Goal: Find specific page/section: Find specific page/section

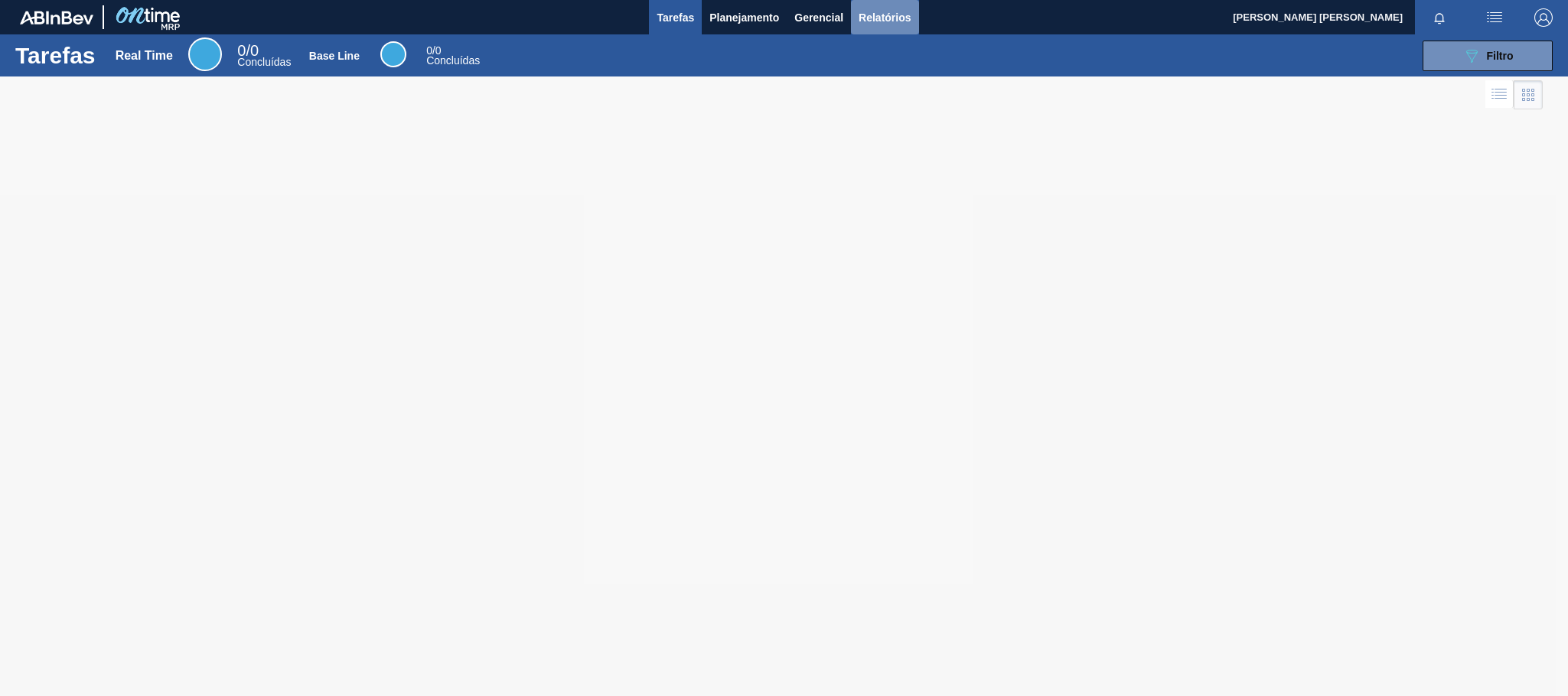
click at [889, 21] on span "Relatórios" at bounding box center [885, 17] width 52 height 18
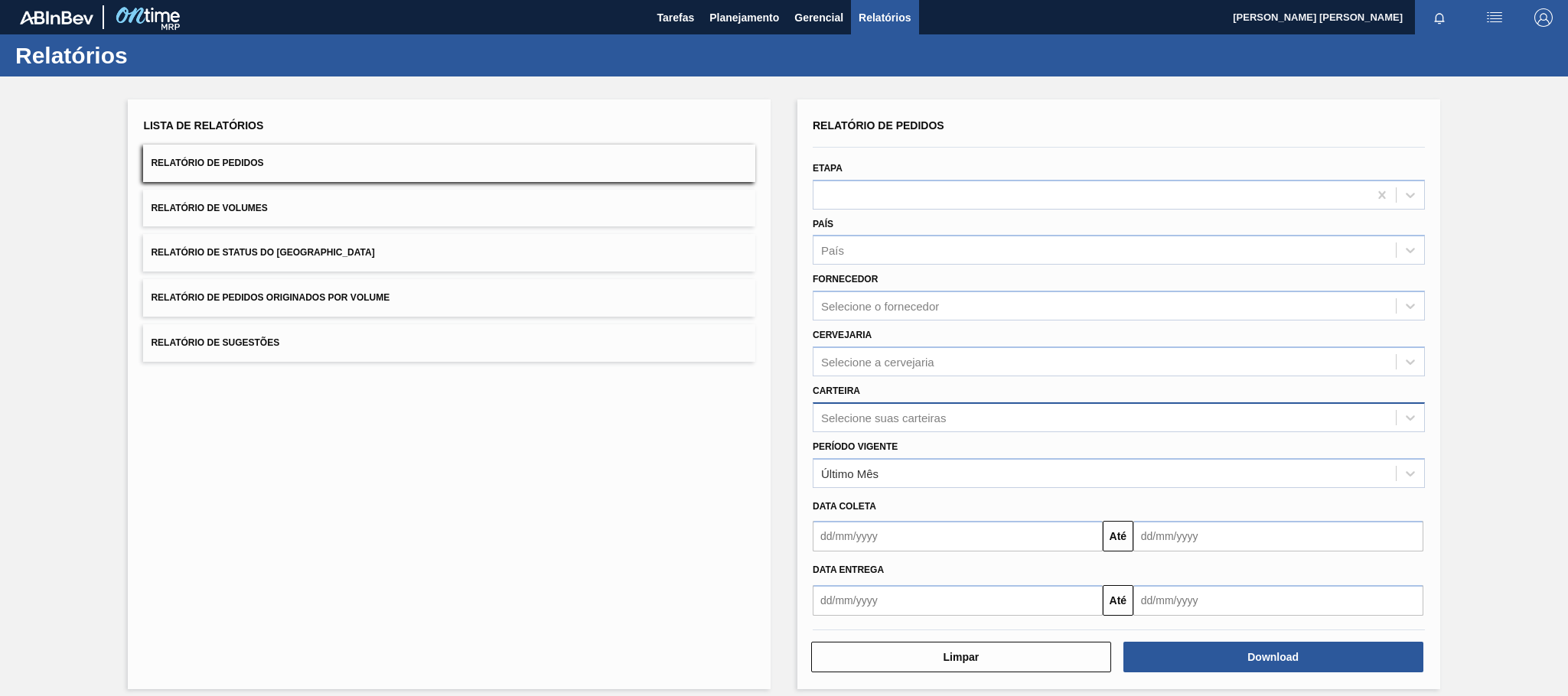
click at [868, 408] on div "Selecione suas carteiras" at bounding box center [1105, 418] width 582 height 23
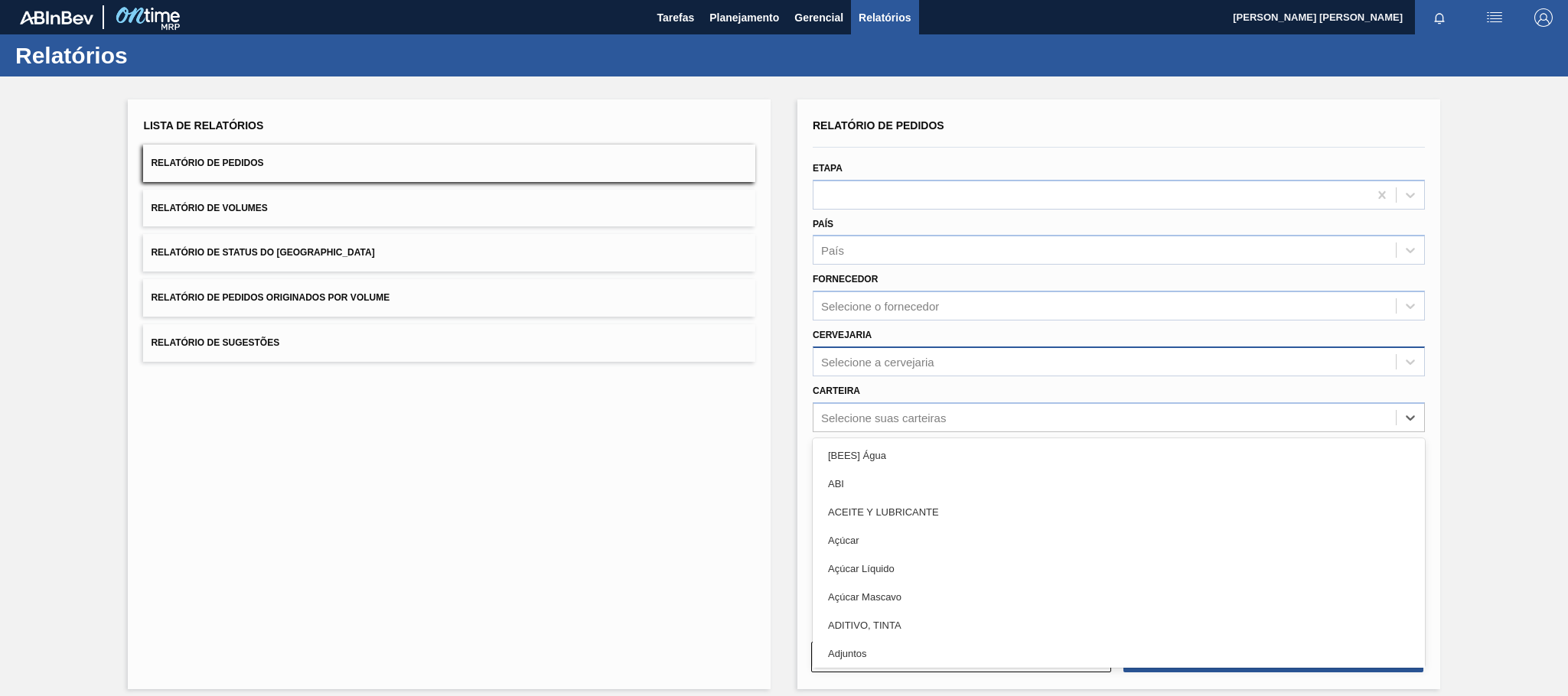
click at [855, 352] on div "Selecione a cervejaria" at bounding box center [1105, 361] width 582 height 23
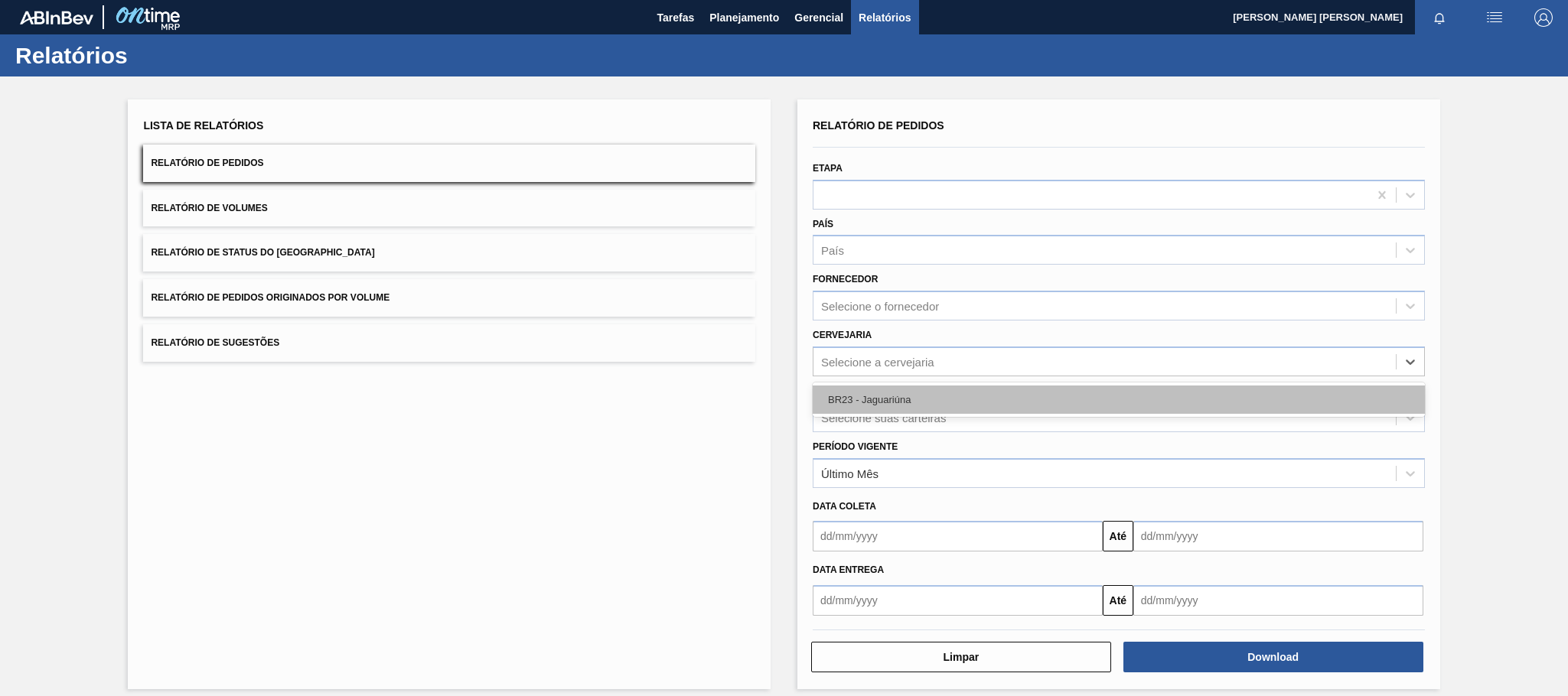
click at [859, 391] on div "BR23 - Jaguariúna" at bounding box center [1119, 400] width 612 height 29
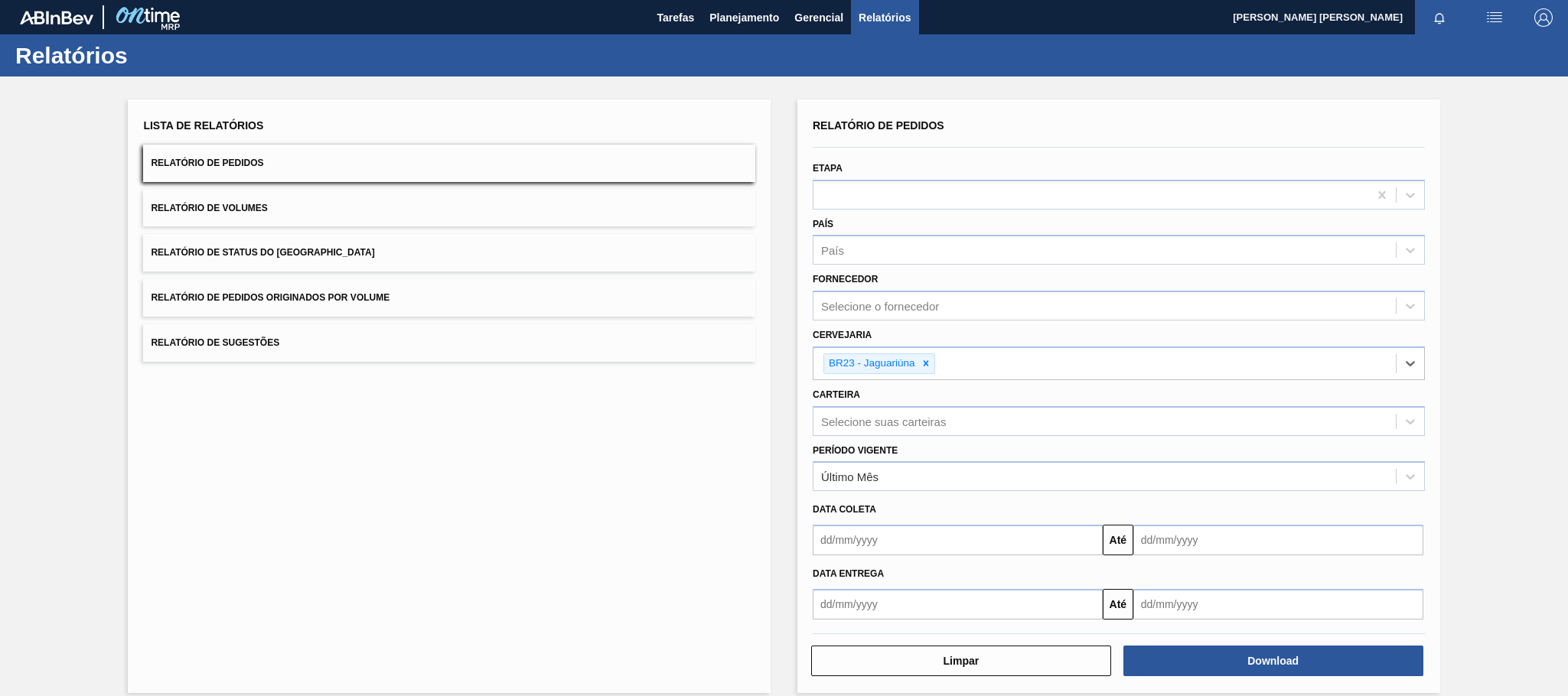
click at [874, 600] on input "text" at bounding box center [958, 604] width 290 height 30
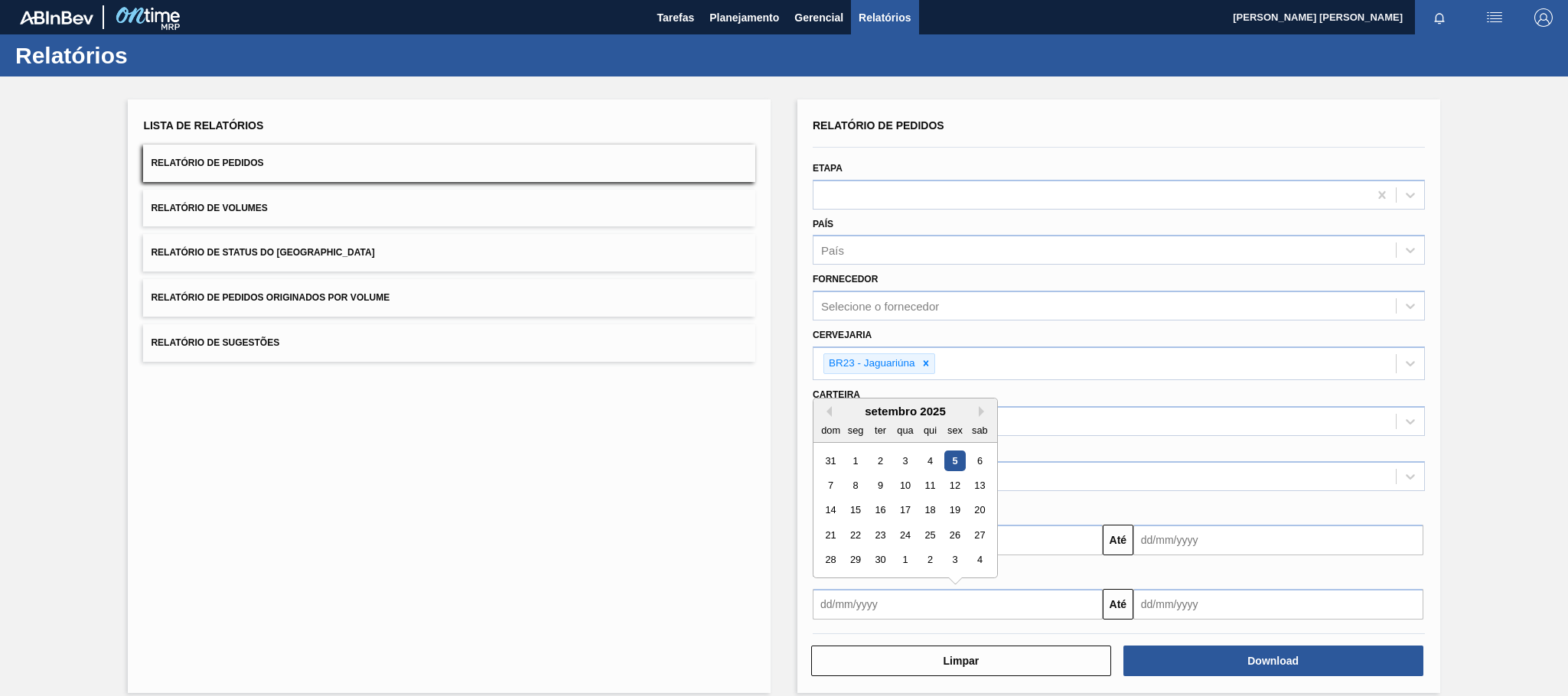
click at [951, 458] on div "5" at bounding box center [955, 461] width 21 height 21
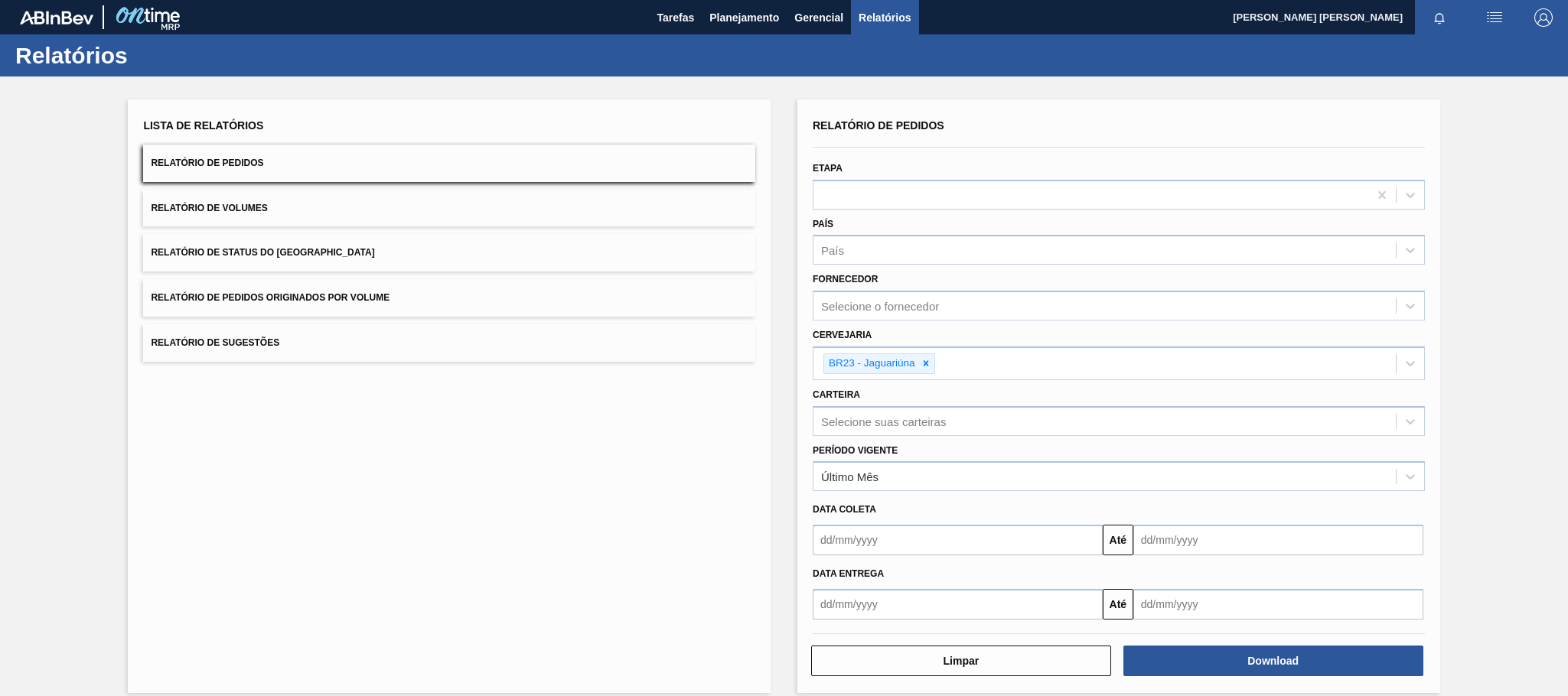
type input "[DATE]"
click at [1271, 606] on input "text" at bounding box center [1279, 604] width 290 height 30
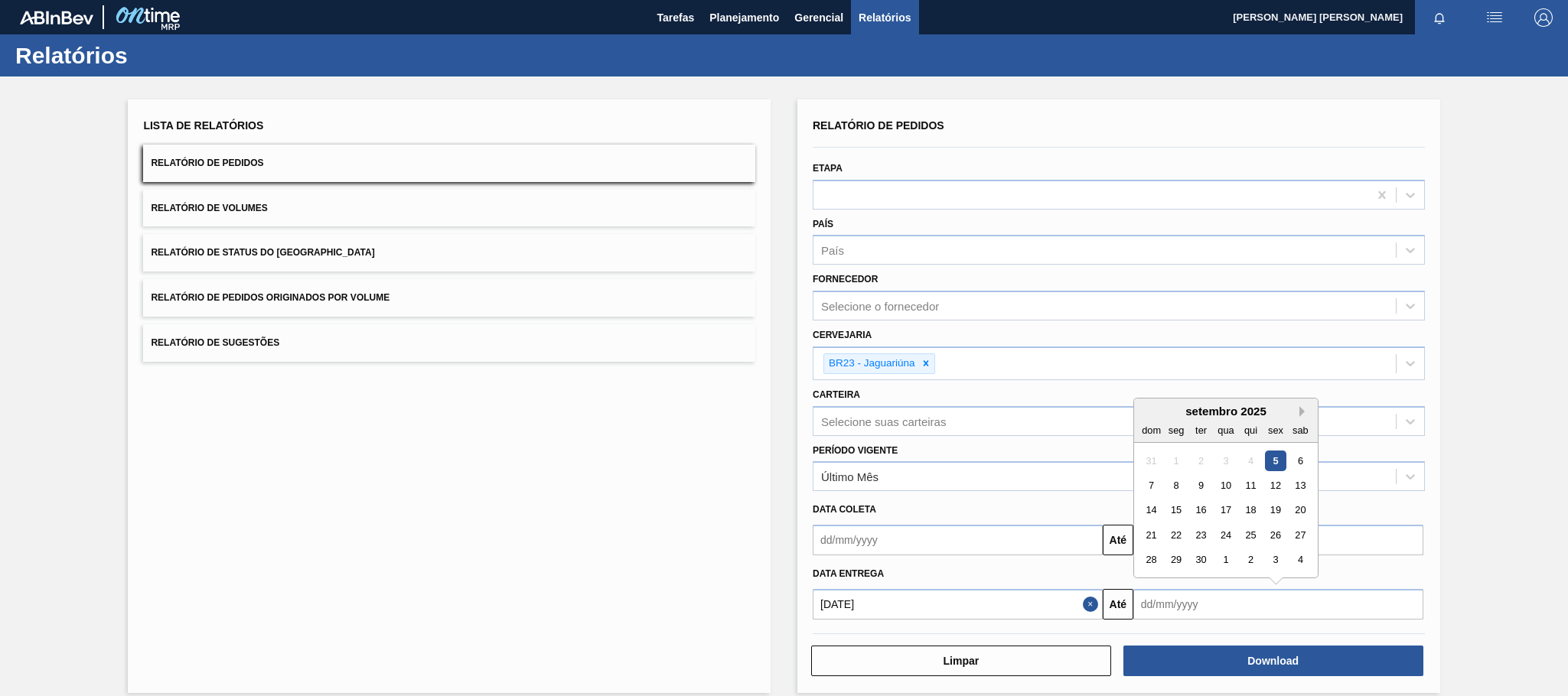
click at [1303, 409] on button "Next Month" at bounding box center [1305, 412] width 10 height 10
click at [1153, 487] on div "5" at bounding box center [1152, 486] width 21 height 21
type input "[DATE]"
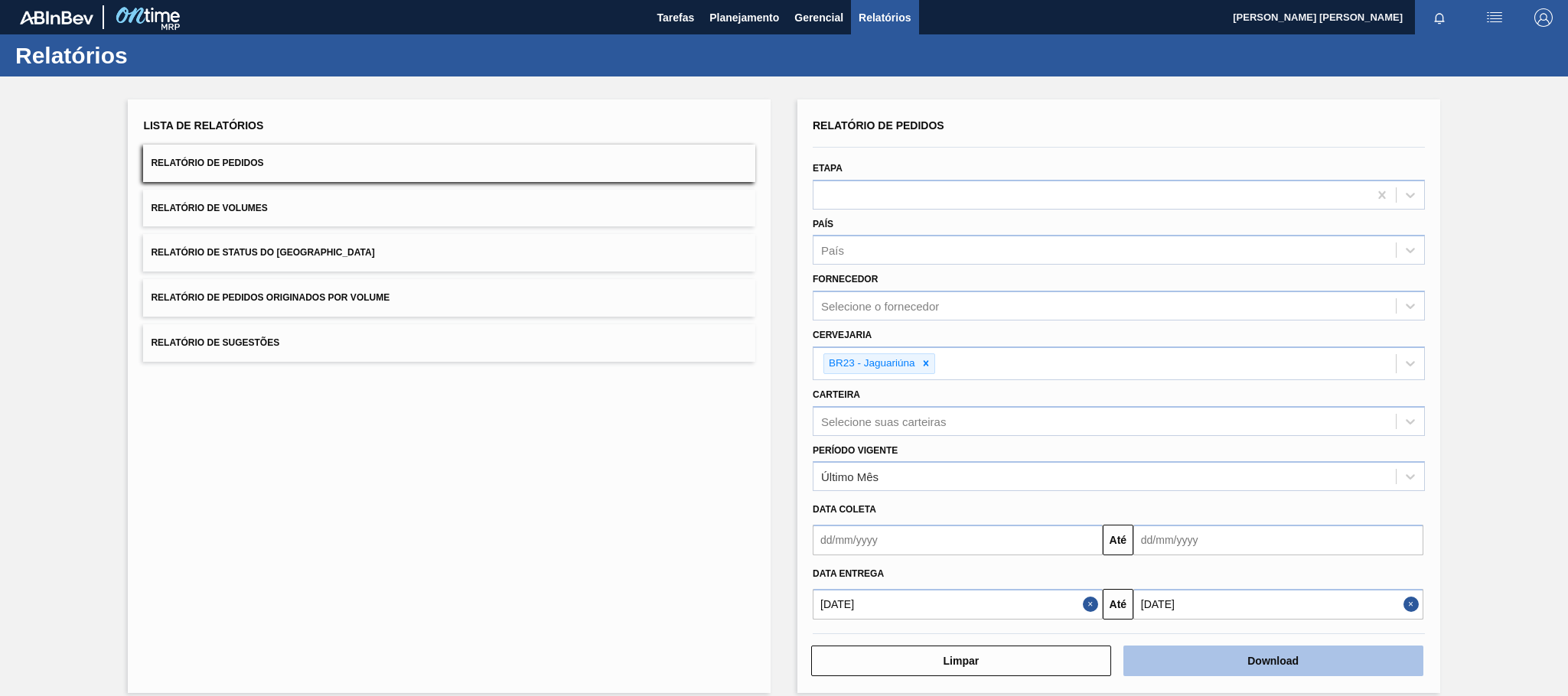
click at [1252, 664] on button "Download" at bounding box center [1273, 660] width 300 height 30
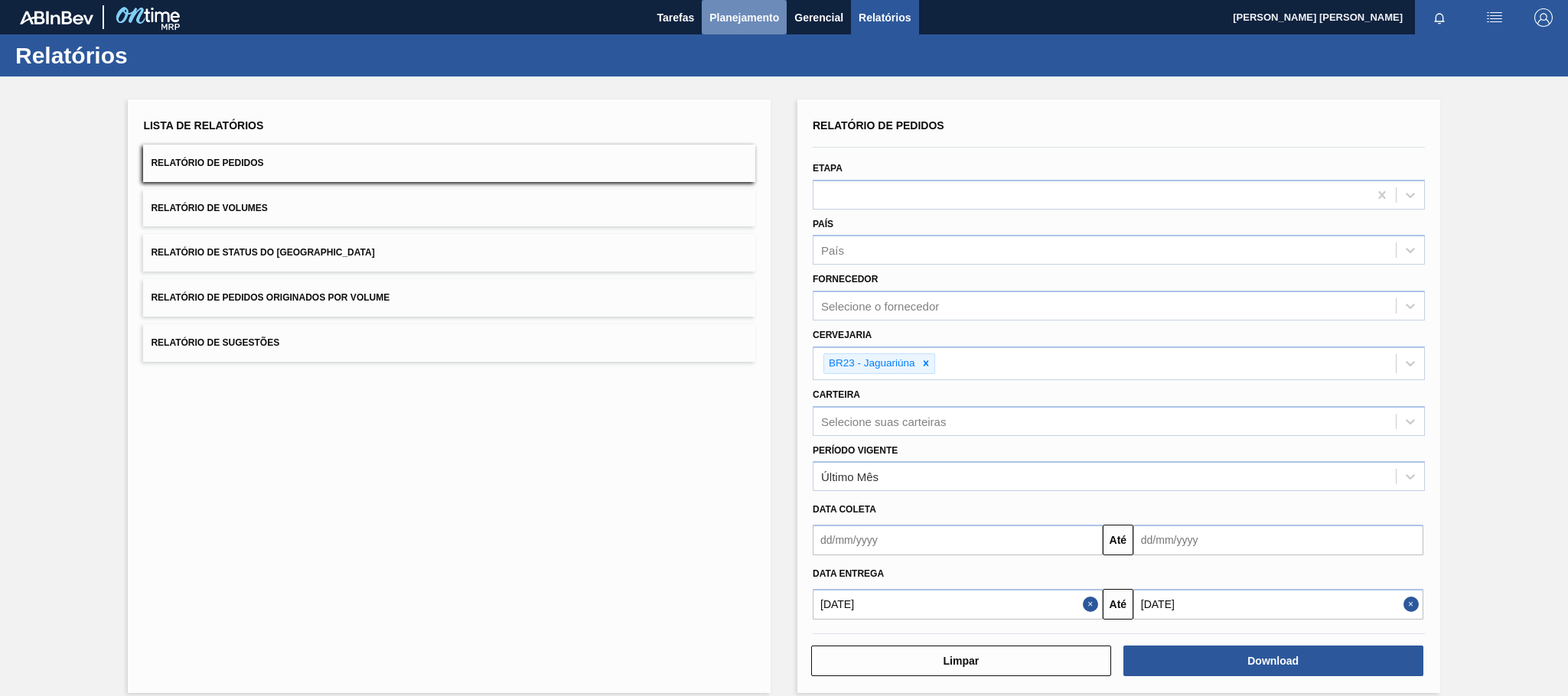
click at [731, 18] on span "Planejamento" at bounding box center [744, 17] width 70 height 18
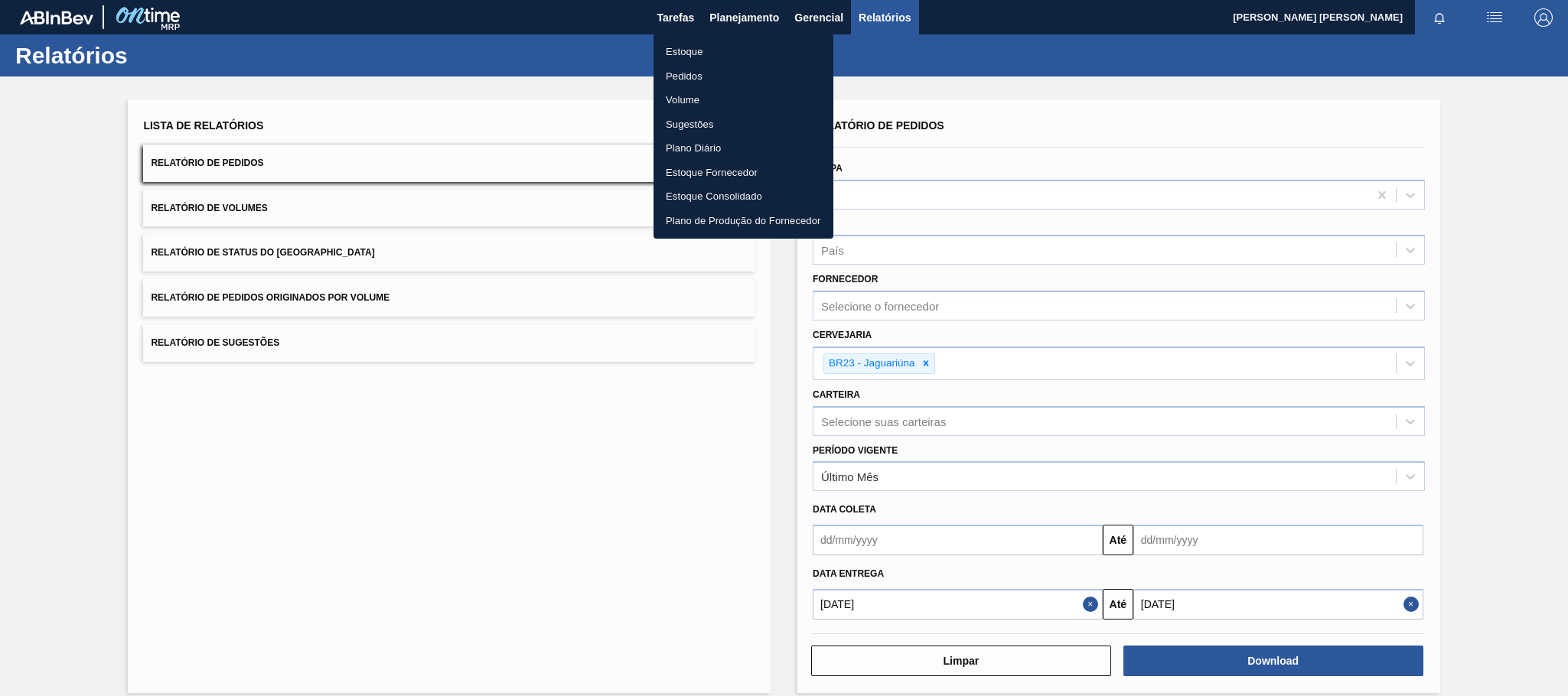
click at [709, 74] on li "Pedidos" at bounding box center [743, 76] width 180 height 24
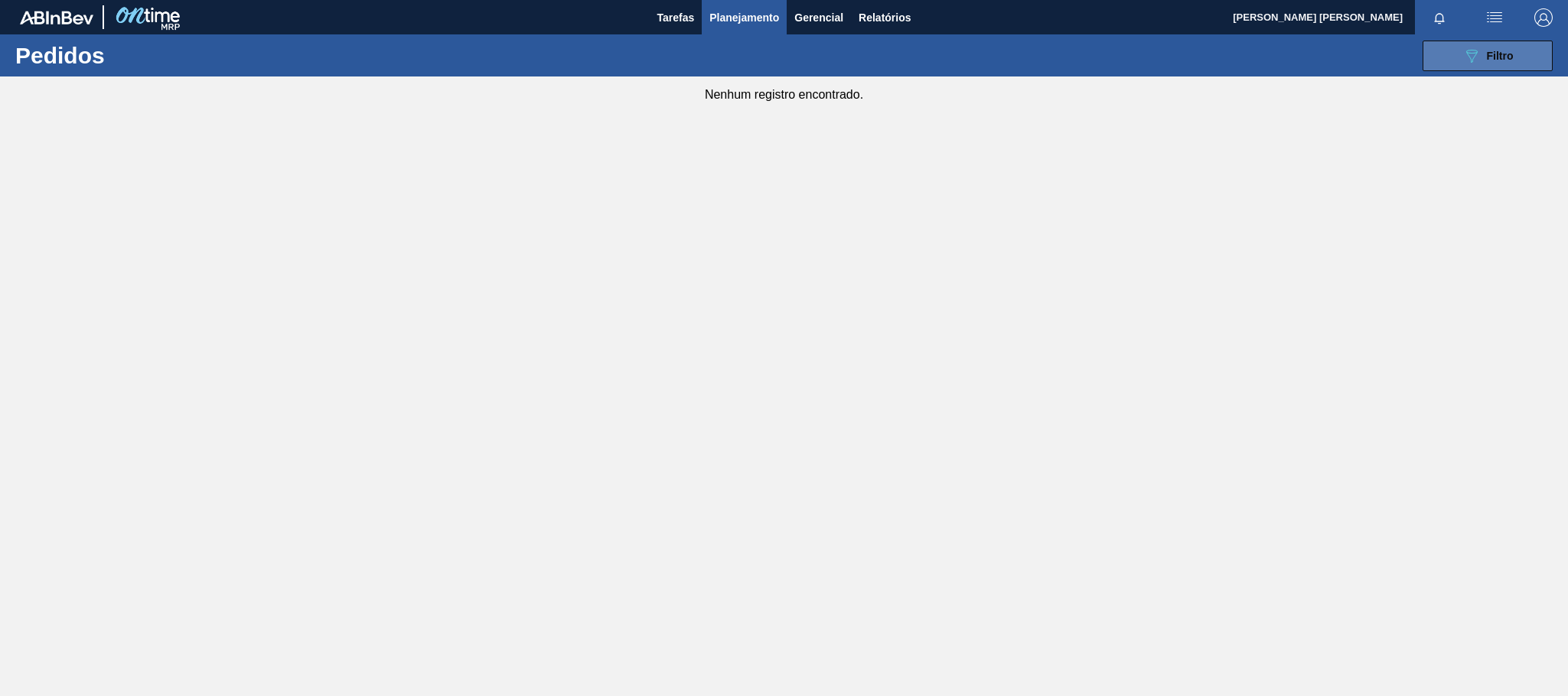
click at [1479, 47] on icon "089F7B8B-B2A5-4AFE-B5C0-19BA573D28AC" at bounding box center [1472, 56] width 18 height 18
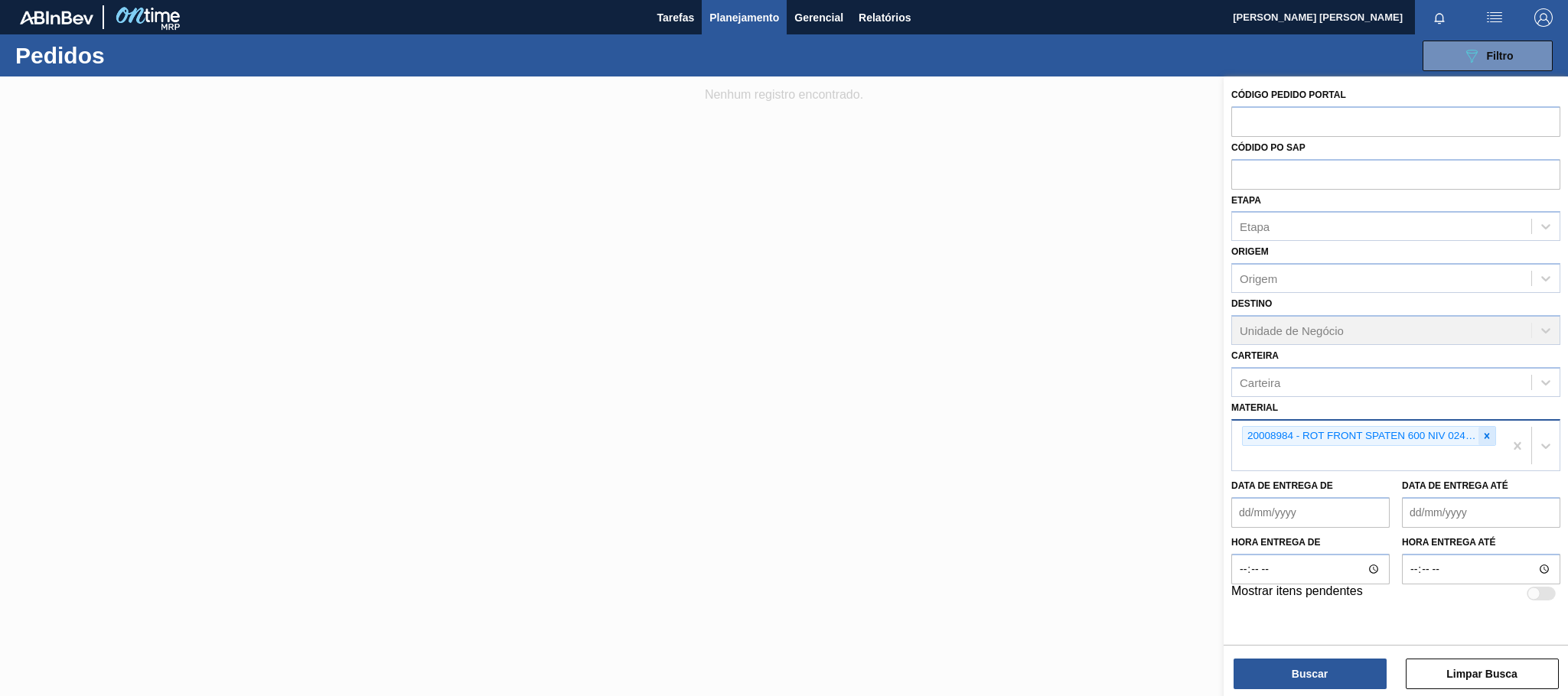
click at [1485, 437] on icon at bounding box center [1487, 435] width 5 height 5
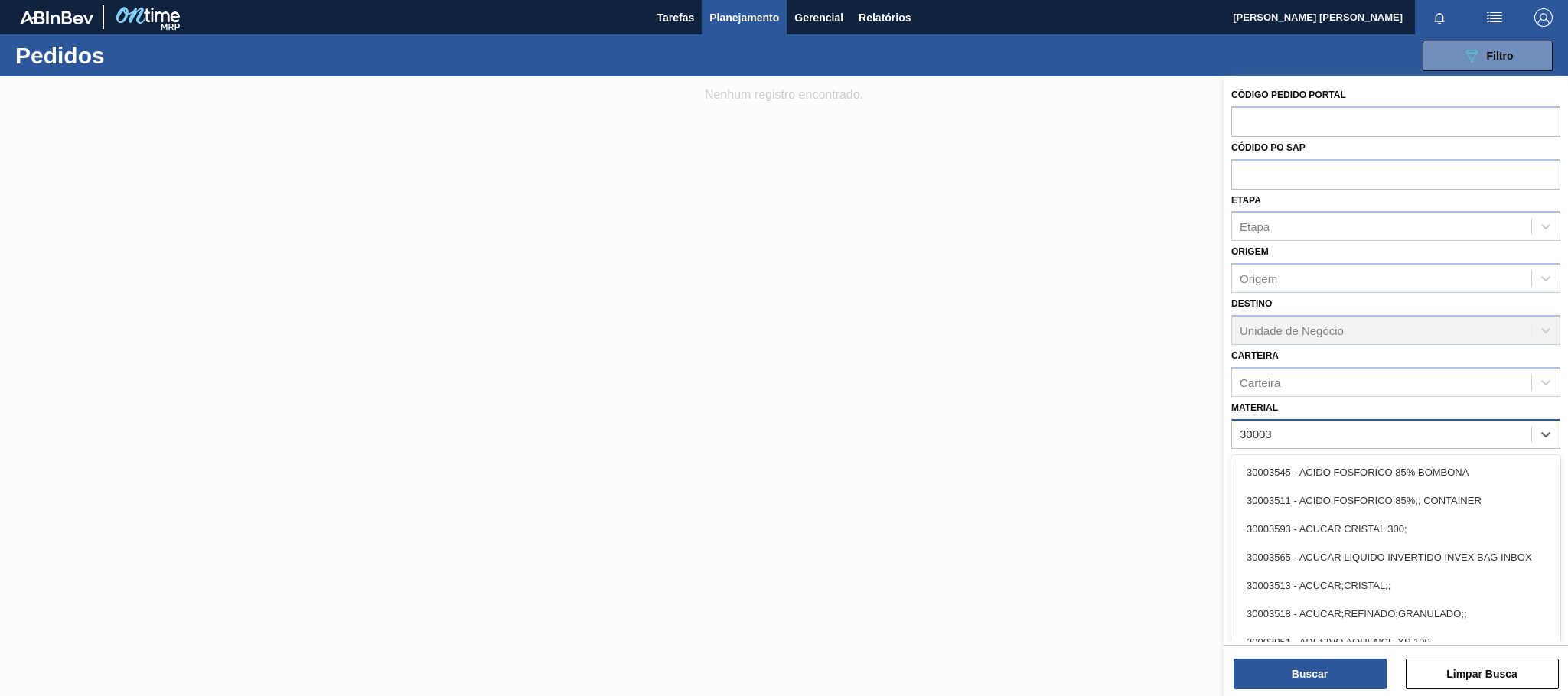
type input "30003"
type input "30003577"
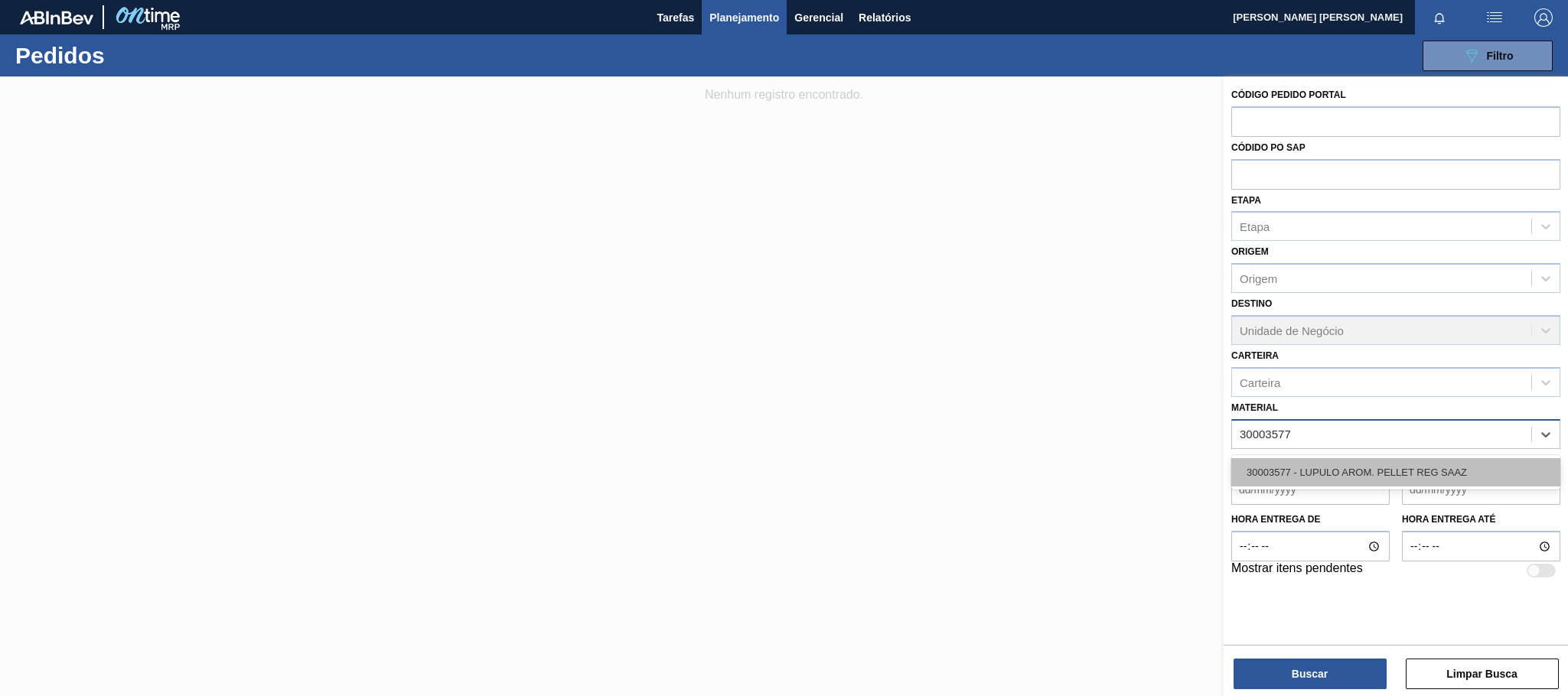
click at [1467, 476] on div "30003577 - LUPULO AROM. PELLET REG SAAZ" at bounding box center [1396, 472] width 329 height 29
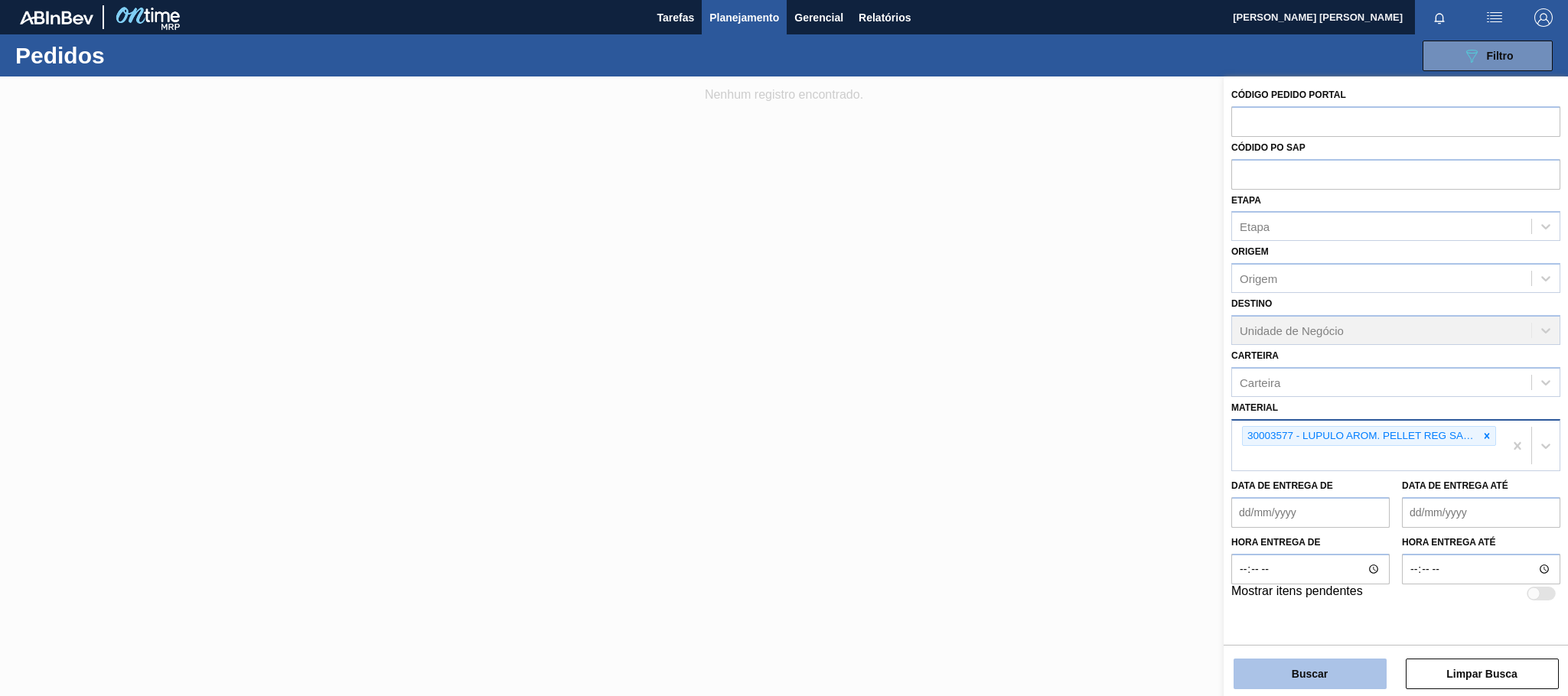
click at [1353, 669] on button "Buscar" at bounding box center [1310, 673] width 153 height 30
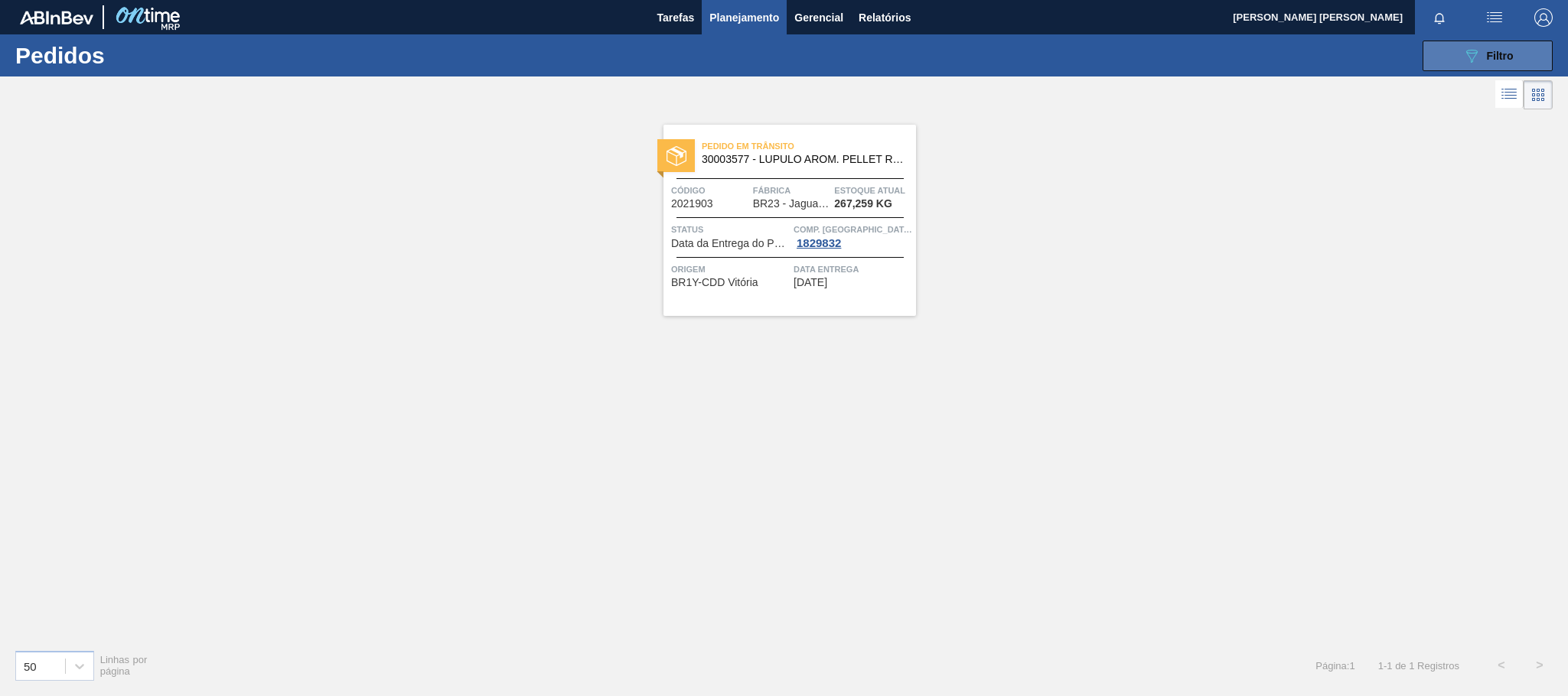
click at [1460, 43] on button "089F7B8B-B2A5-4AFE-B5C0-19BA573D28AC Filtro" at bounding box center [1488, 56] width 130 height 30
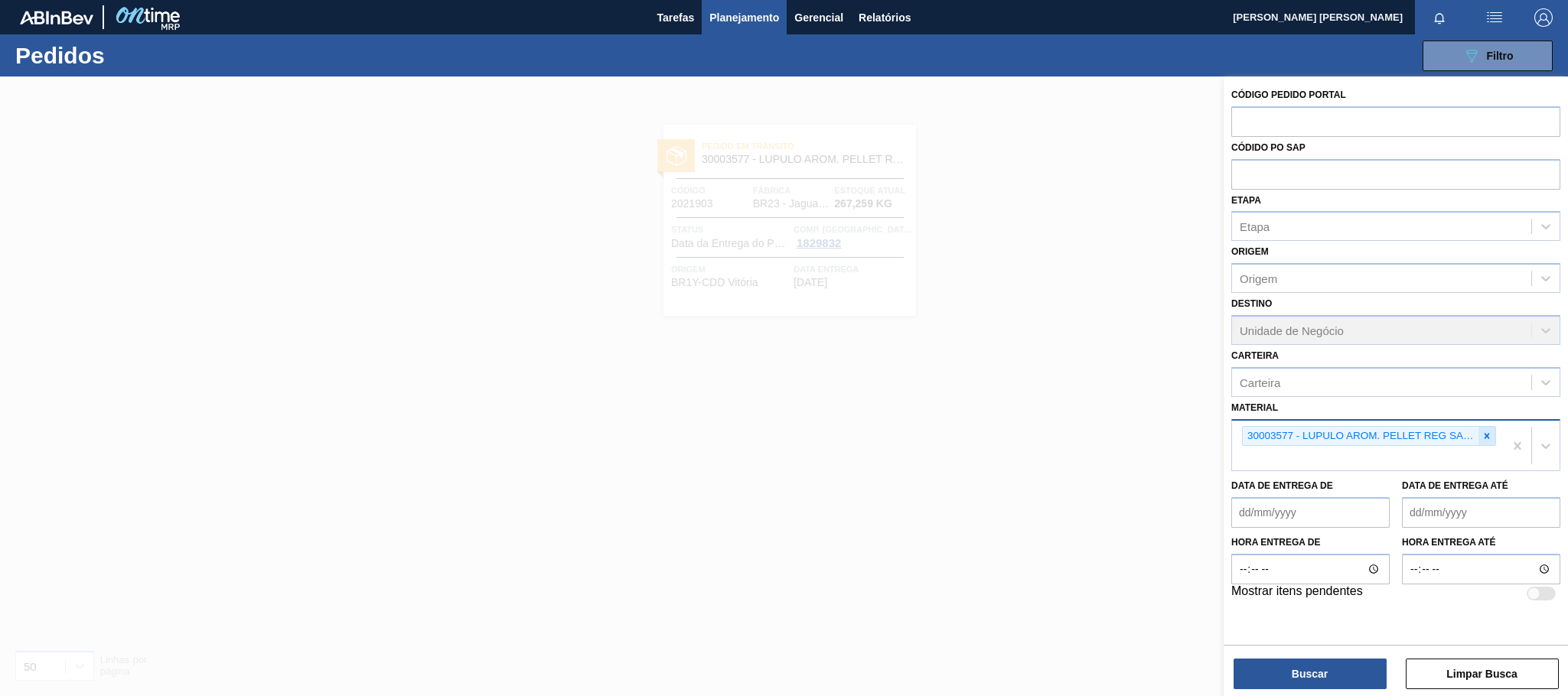
click at [1478, 434] on div at bounding box center [1486, 436] width 17 height 19
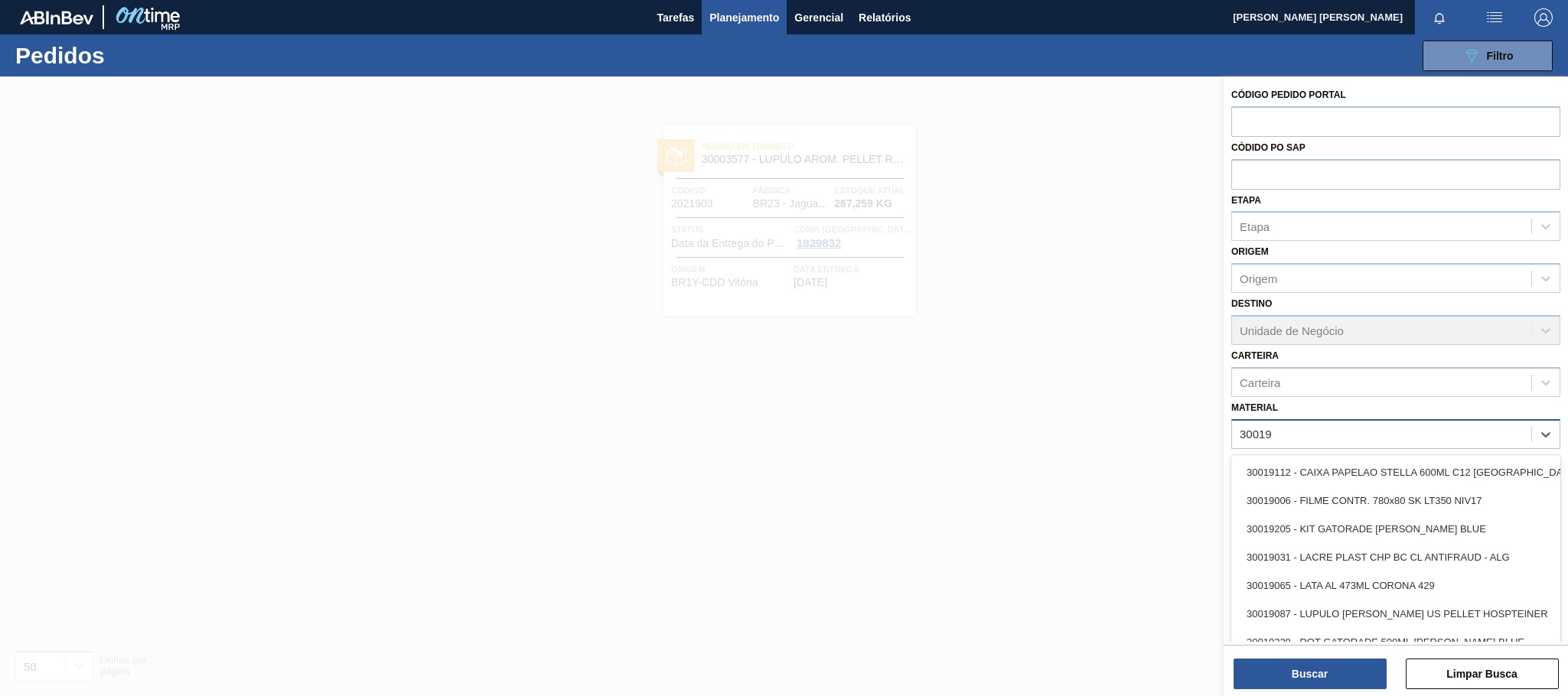
type input "30019"
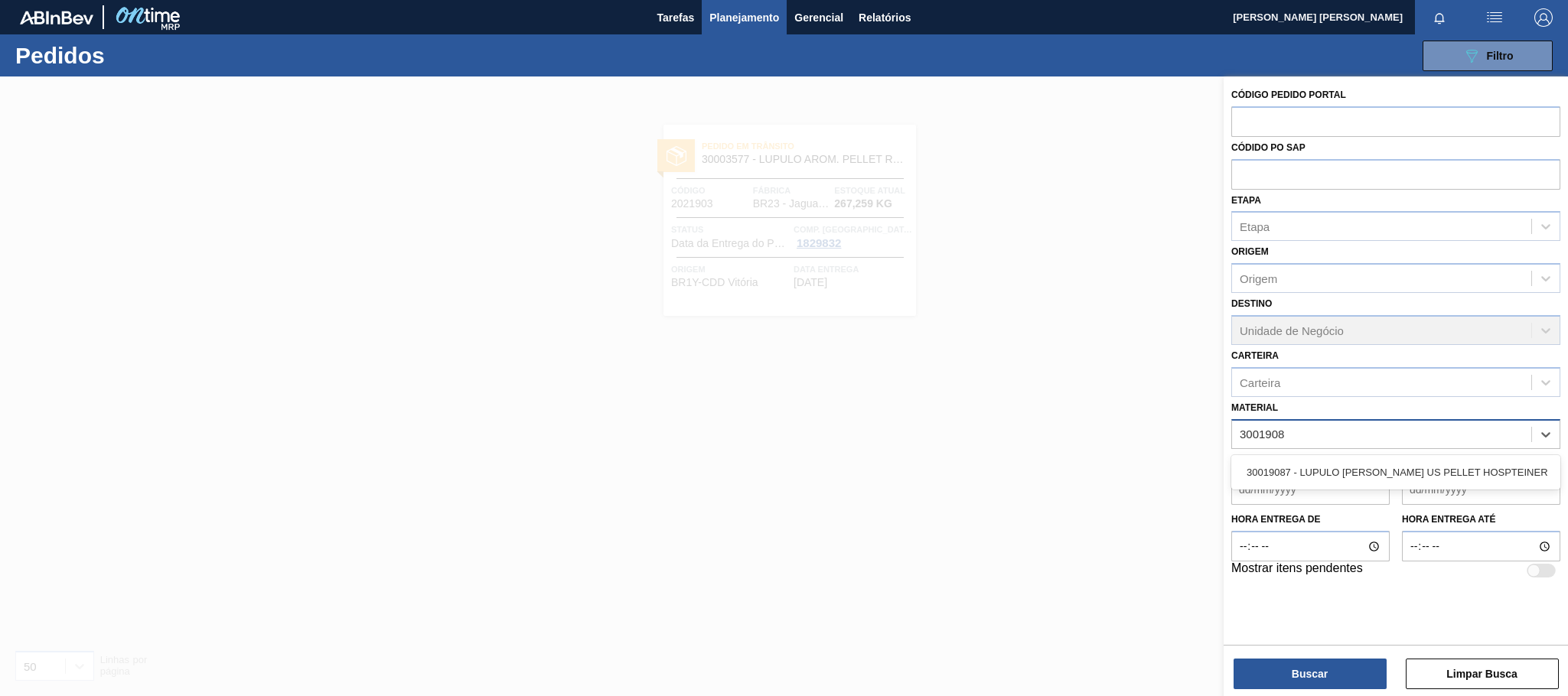
type input "30019087"
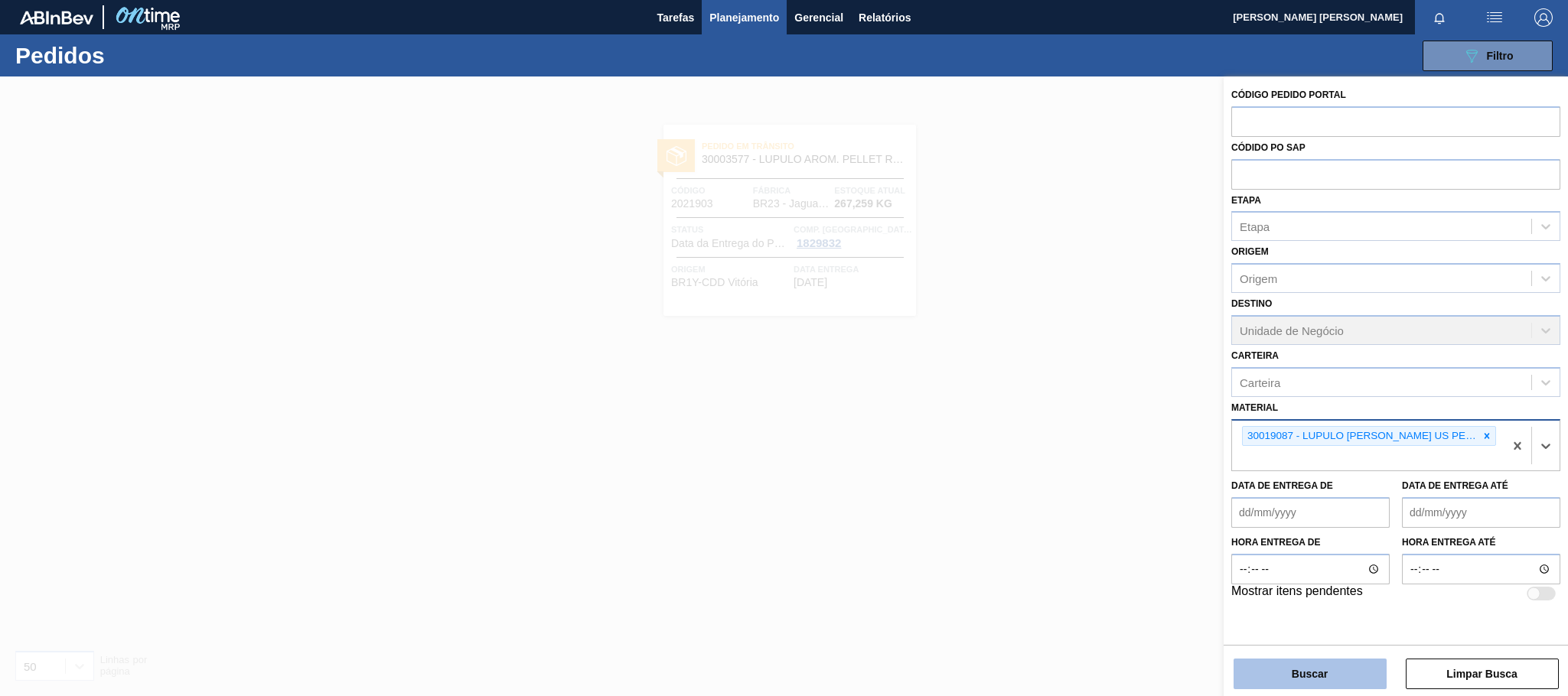
click at [1292, 669] on button "Buscar" at bounding box center [1310, 673] width 153 height 30
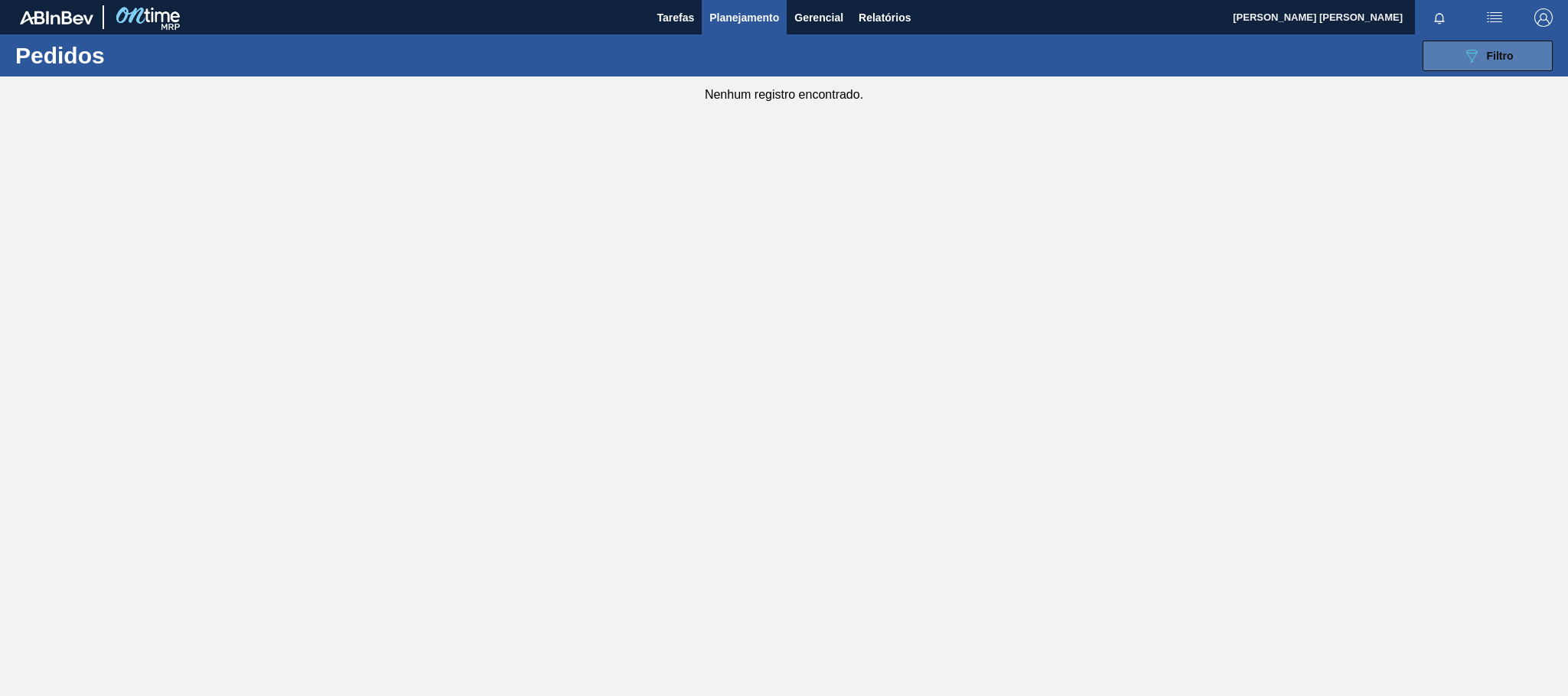
click at [1477, 67] on button "089F7B8B-B2A5-4AFE-B5C0-19BA573D28AC Filtro" at bounding box center [1488, 56] width 130 height 30
